Goal: Task Accomplishment & Management: Manage account settings

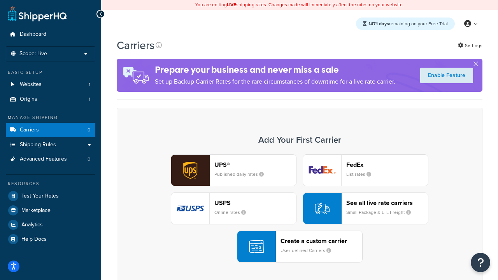
click at [300, 209] on div "UPS® Published daily rates FedEx List rates USPS Online rates See all live rate…" at bounding box center [299, 209] width 349 height 108
click at [387, 165] on header "FedEx" at bounding box center [387, 164] width 82 height 7
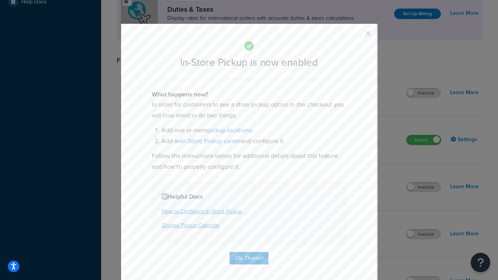
click at [356, 36] on button "button" at bounding box center [357, 36] width 2 height 2
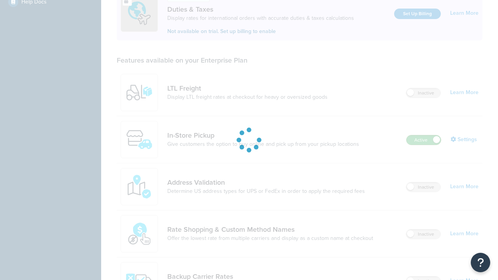
click at [424, 135] on label "Active" at bounding box center [424, 139] width 34 height 9
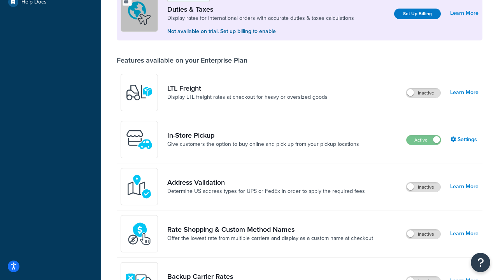
scroll to position [388, 0]
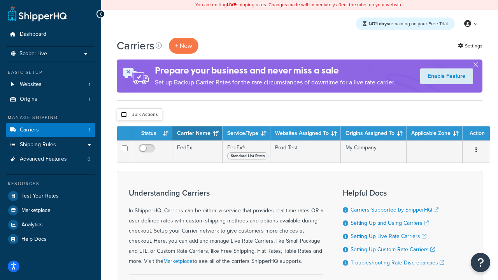
click at [124, 115] on input "checkbox" at bounding box center [124, 115] width 6 height 6
checkbox input "true"
click at [0, 0] on button "Delete" at bounding box center [0, 0] width 0 height 0
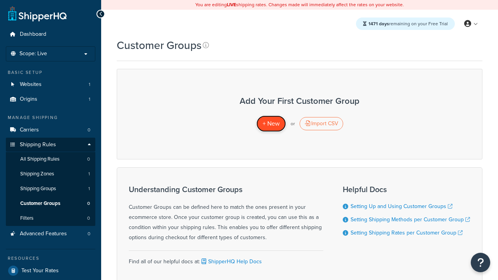
click at [271, 124] on span "+ New" at bounding box center [271, 123] width 17 height 9
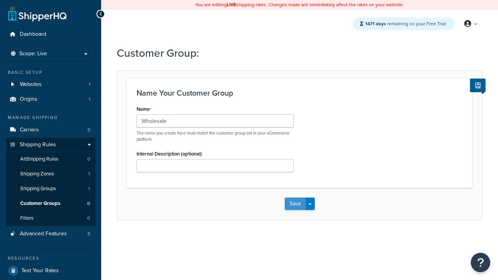
type input "Wholesale"
click at [295, 204] on button "Save" at bounding box center [295, 204] width 21 height 12
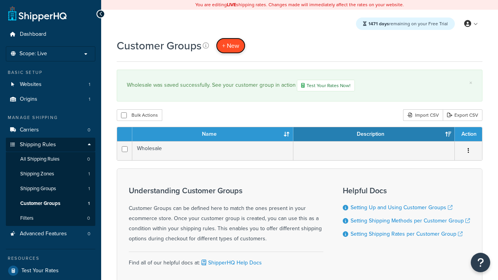
click at [231, 46] on span "+ New" at bounding box center [230, 45] width 17 height 9
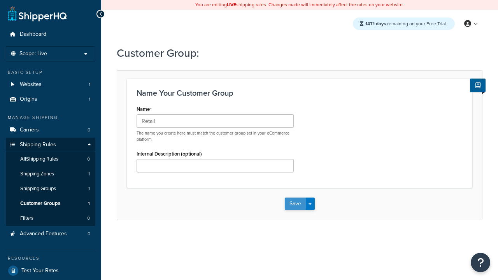
type input "Retail"
click at [295, 204] on button "Save" at bounding box center [295, 204] width 21 height 12
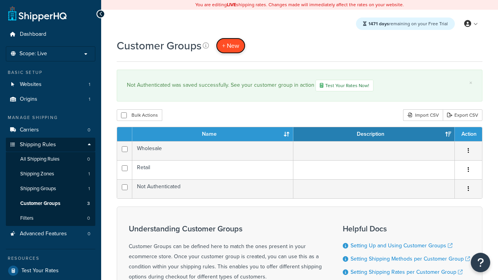
click at [231, 46] on span "+ New" at bounding box center [230, 45] width 17 height 9
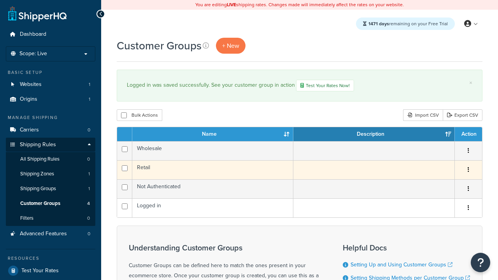
click at [468, 171] on icon "button" at bounding box center [469, 169] width 2 height 5
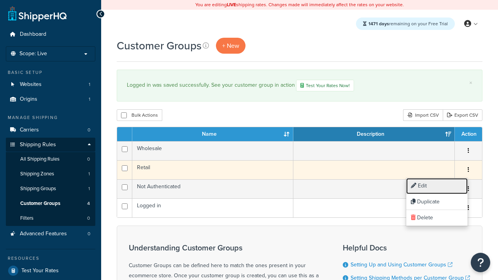
click at [437, 186] on link "Edit" at bounding box center [436, 186] width 61 height 16
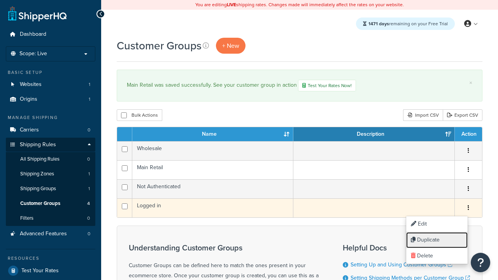
click at [437, 240] on link "Duplicate" at bounding box center [436, 240] width 61 height 16
